Goal: Information Seeking & Learning: Learn about a topic

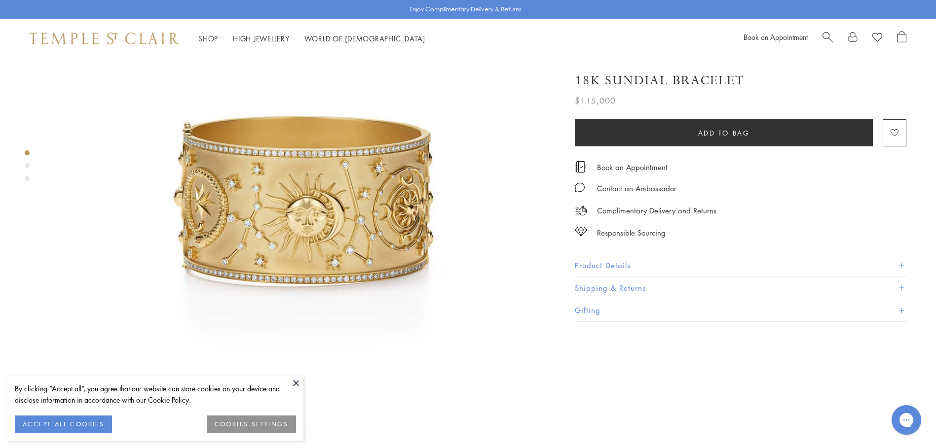
scroll to position [197, 0]
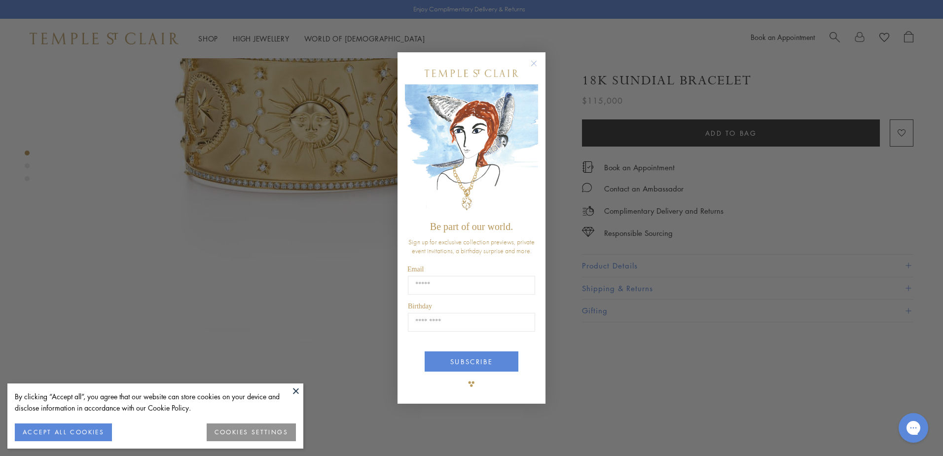
click at [534, 62] on circle "Close dialog" at bounding box center [534, 64] width 12 height 12
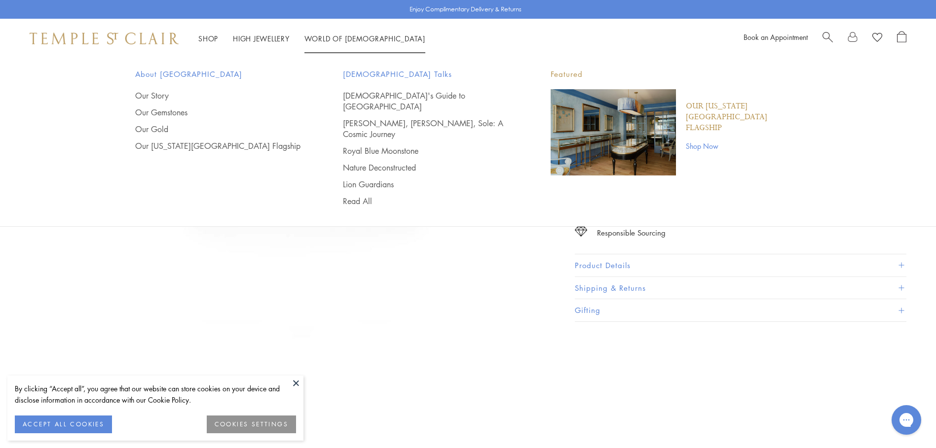
click at [349, 38] on link "World of [GEOGRAPHIC_DATA][DEMOGRAPHIC_DATA]" at bounding box center [364, 39] width 121 height 10
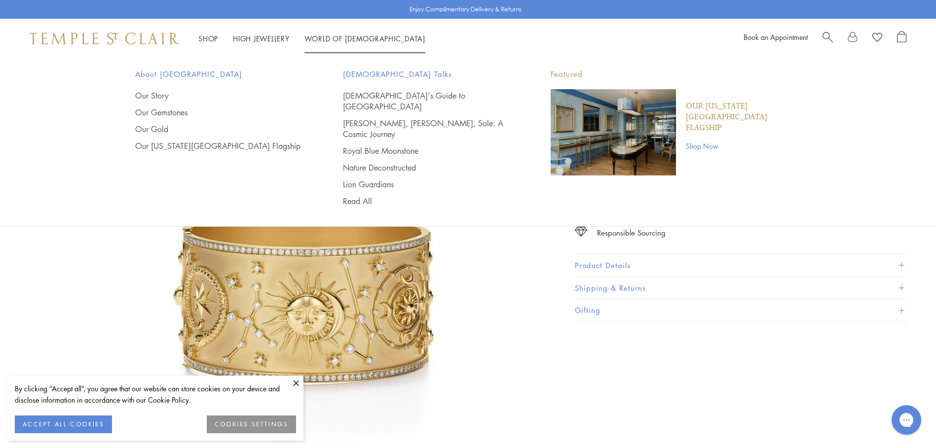
click at [360, 101] on ul "[DEMOGRAPHIC_DATA]'s Guide to [PERSON_NAME], [PERSON_NAME], Sole: A Cosmic Jour…" at bounding box center [427, 148] width 168 height 116
click at [349, 92] on link "[DEMOGRAPHIC_DATA]'s Guide to [GEOGRAPHIC_DATA]" at bounding box center [427, 101] width 168 height 22
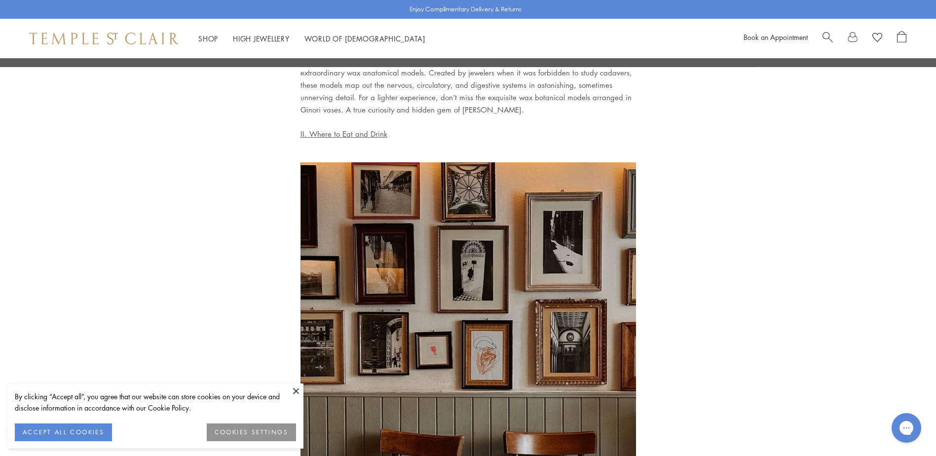
scroll to position [1727, 0]
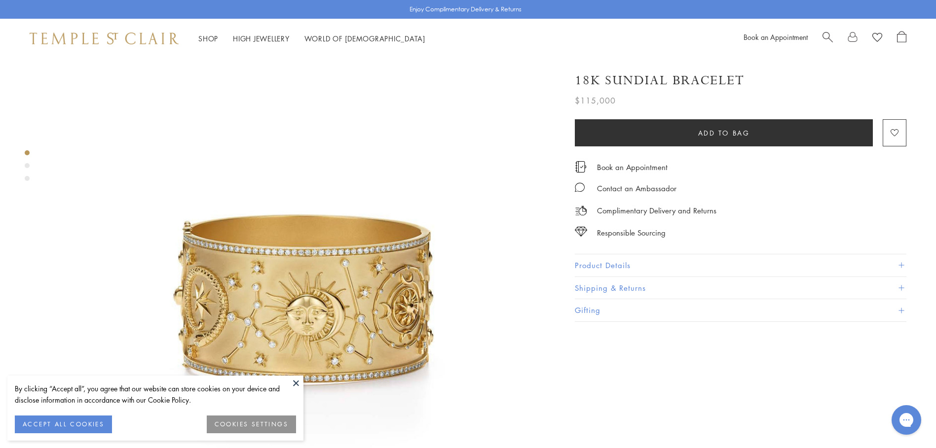
scroll to position [197, 0]
